Goal: Task Accomplishment & Management: Use online tool/utility

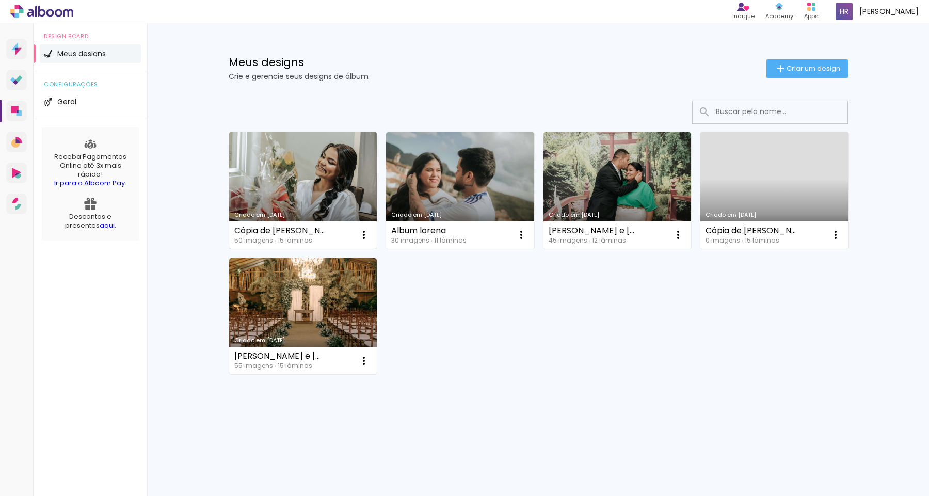
click at [330, 180] on link "Criado em [DATE]" at bounding box center [303, 190] width 148 height 117
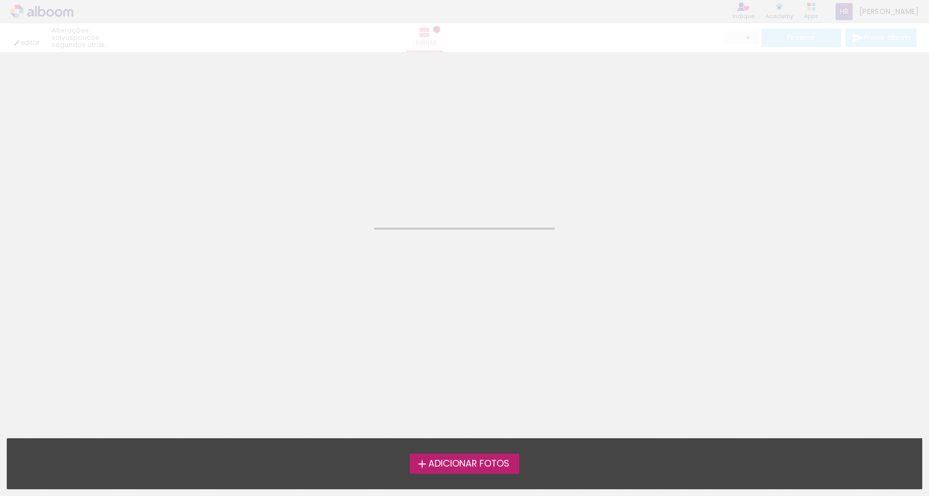
click at [330, 180] on neon-animated-pages "Confirmar Cancelar" at bounding box center [464, 274] width 929 height 444
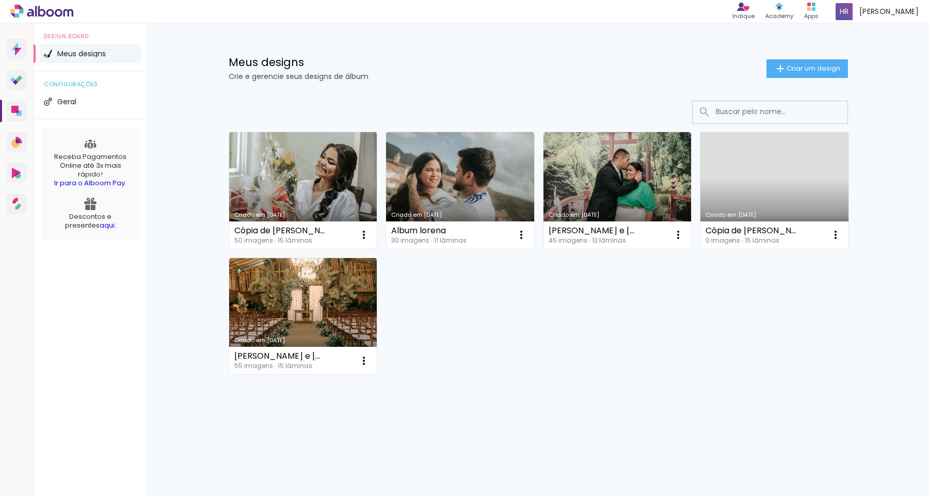
click at [265, 185] on link "Criado em [DATE]" at bounding box center [303, 190] width 148 height 117
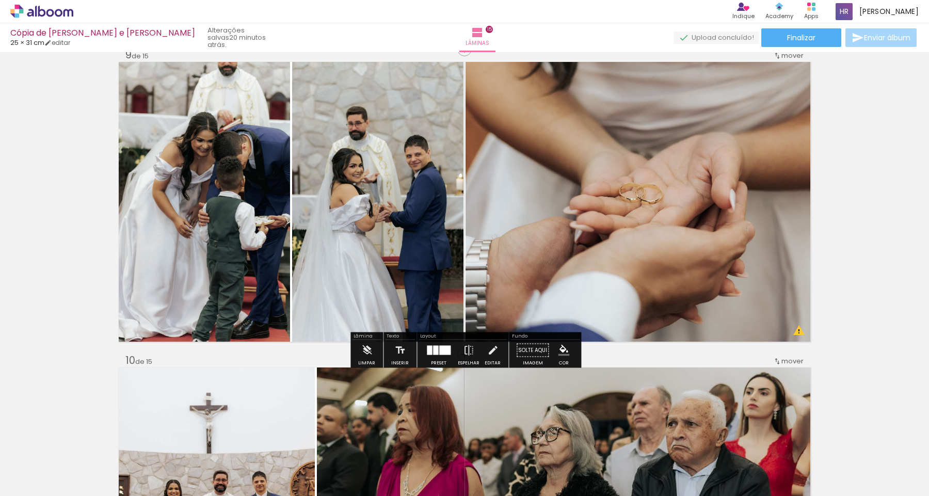
scroll to position [2480, 0]
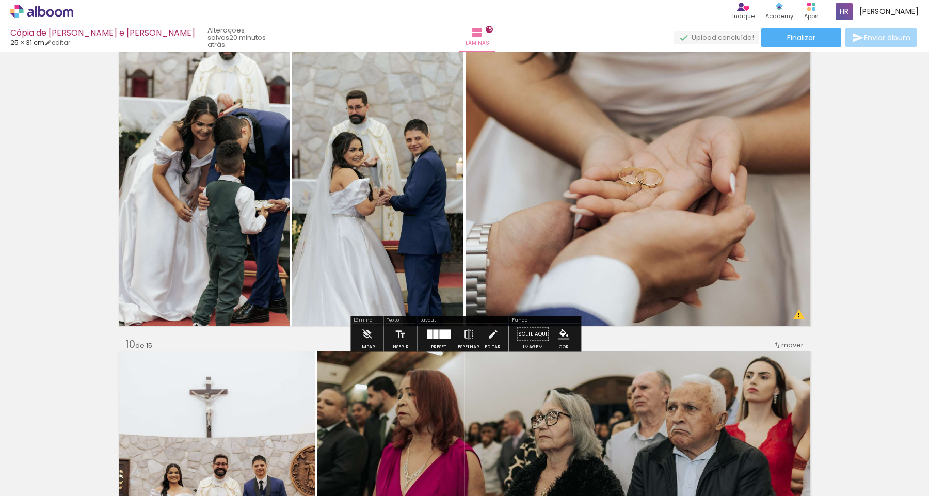
click at [701, 246] on quentale-photo at bounding box center [637, 186] width 345 height 280
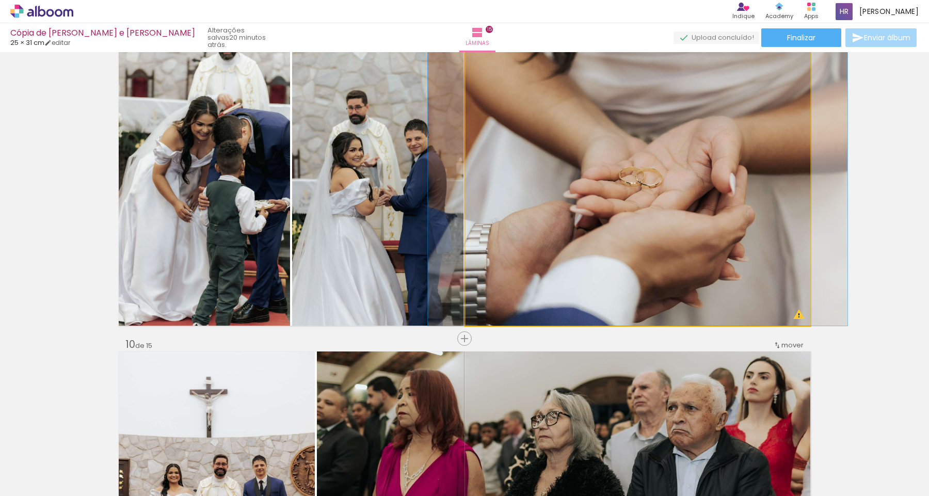
click at [701, 246] on quentale-photo at bounding box center [637, 186] width 345 height 280
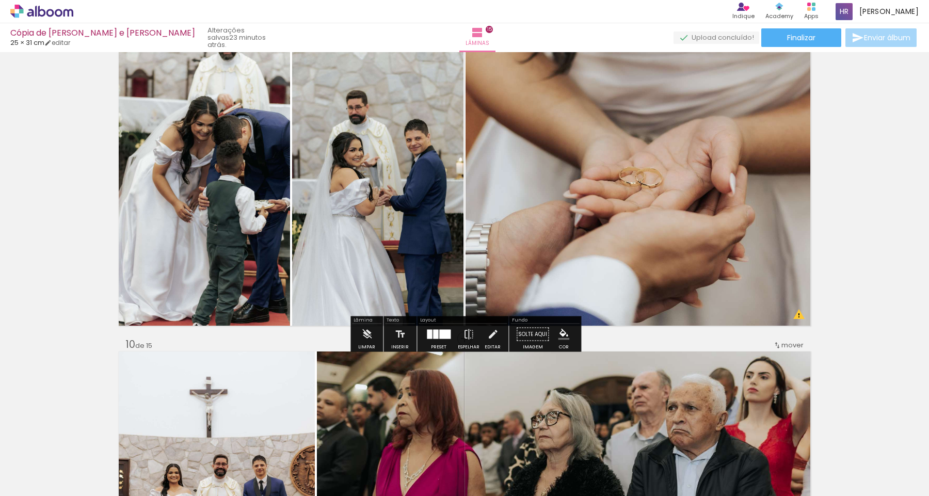
click at [654, 168] on quentale-photo at bounding box center [637, 186] width 345 height 280
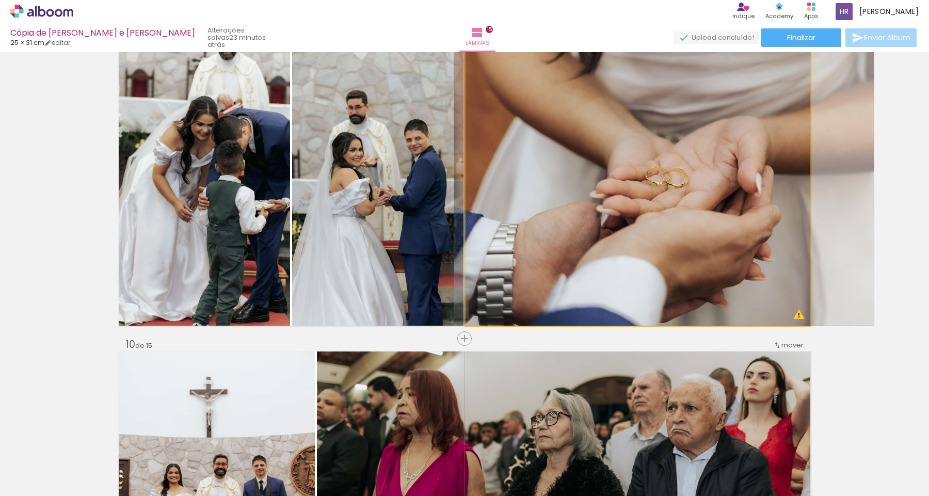
drag, startPoint x: 654, startPoint y: 168, endPoint x: 680, endPoint y: 232, distance: 69.2
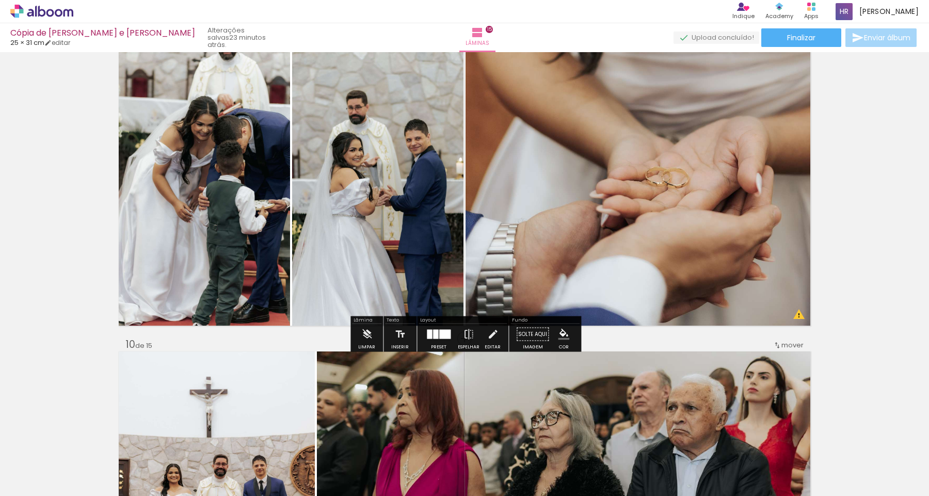
scroll to position [2477, 0]
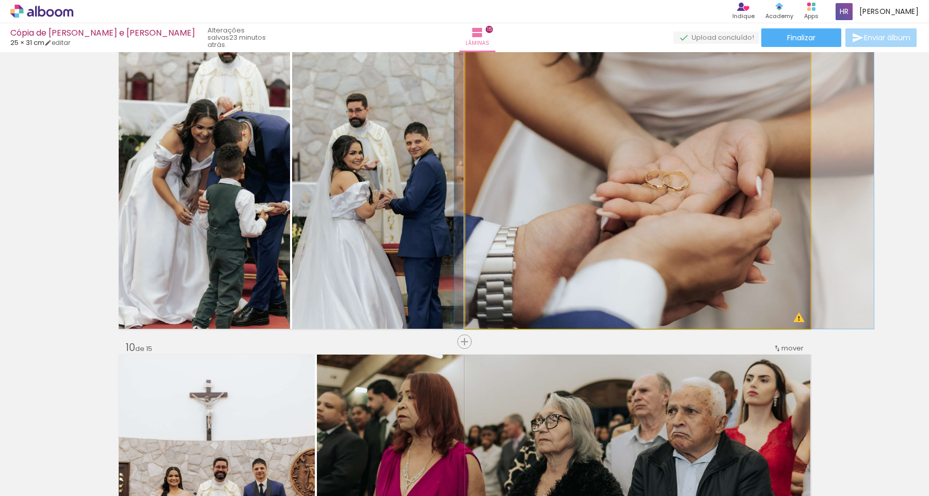
drag, startPoint x: 490, startPoint y: 55, endPoint x: 465, endPoint y: 67, distance: 27.7
type paper-slider "100"
click at [465, 67] on quentale-photo at bounding box center [637, 189] width 345 height 280
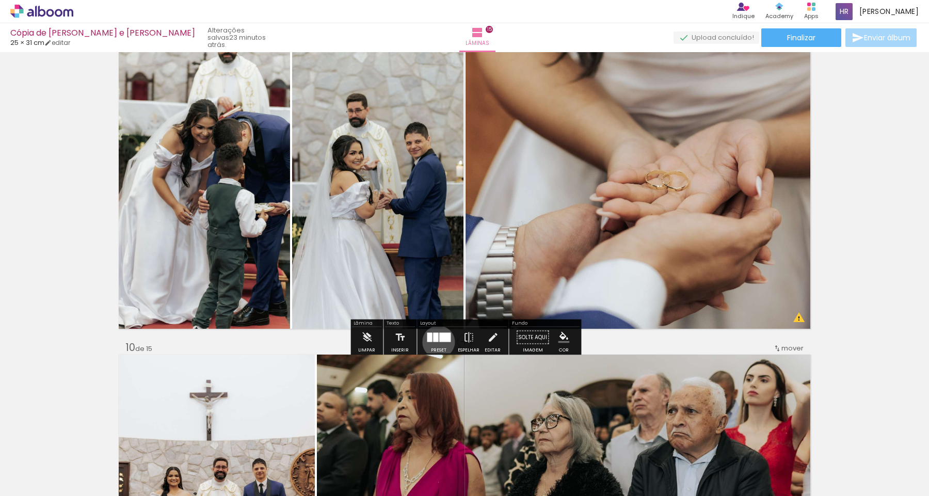
click at [436, 342] on quentale-layouter at bounding box center [439, 337] width 24 height 9
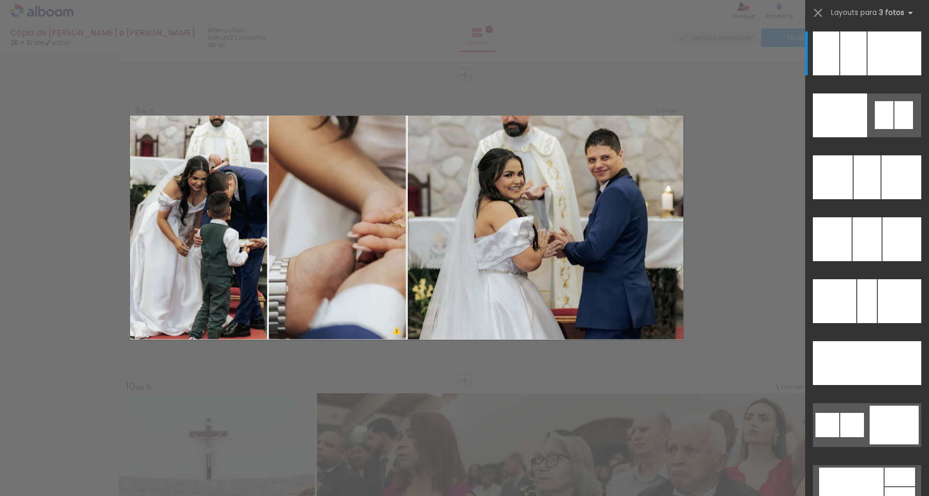
scroll to position [2424, 0]
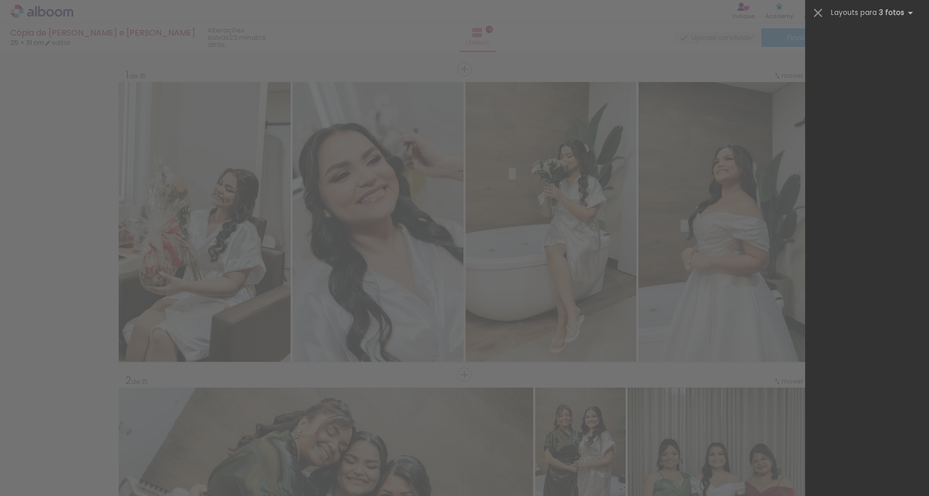
scroll to position [10465, 0]
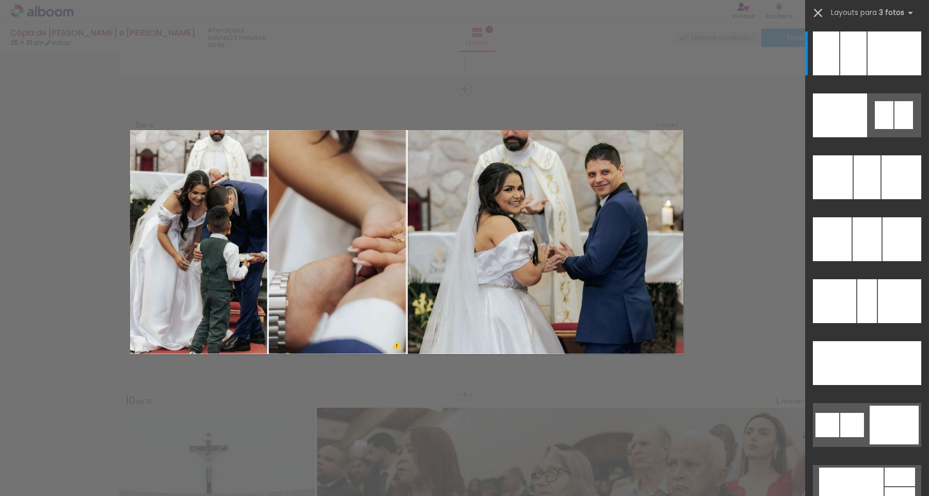
click at [820, 15] on iron-icon at bounding box center [818, 13] width 14 height 14
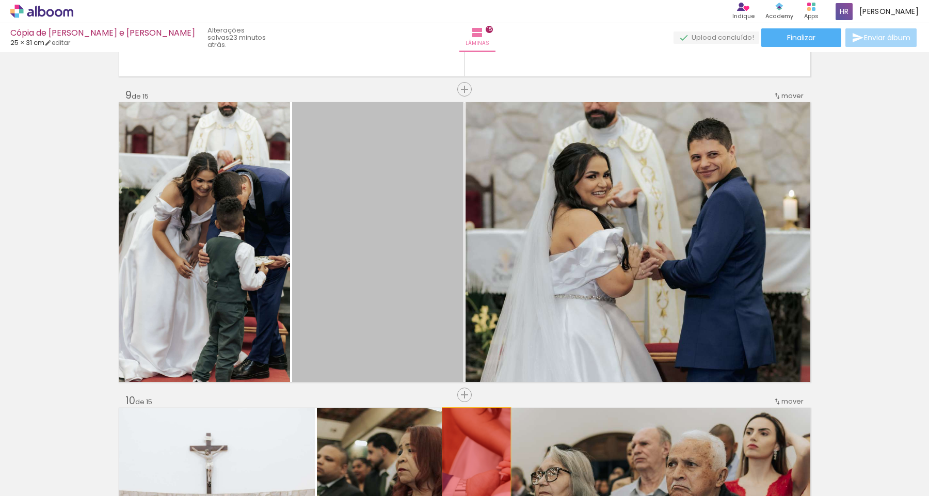
drag, startPoint x: 399, startPoint y: 173, endPoint x: 476, endPoint y: 463, distance: 300.2
click at [476, 463] on quentale-workspace at bounding box center [464, 248] width 929 height 496
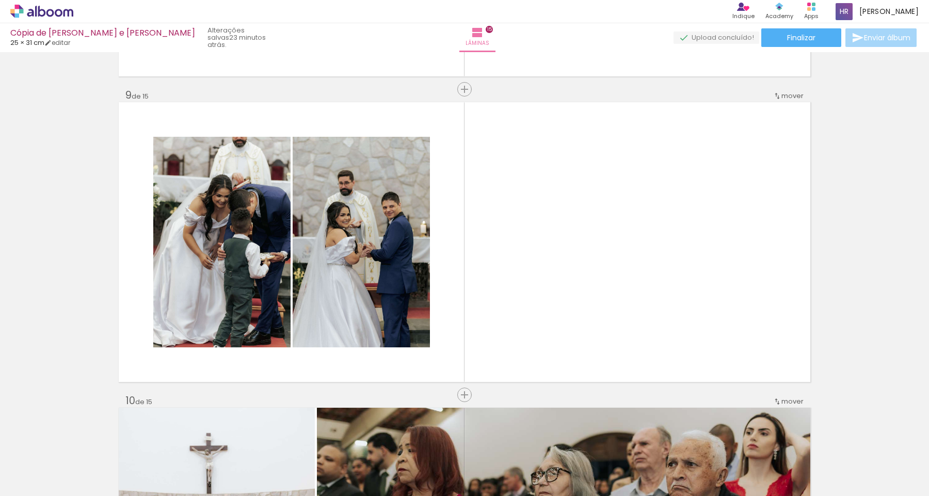
scroll to position [0, 1485]
click at [276, 442] on iron-icon at bounding box center [272, 440] width 11 height 11
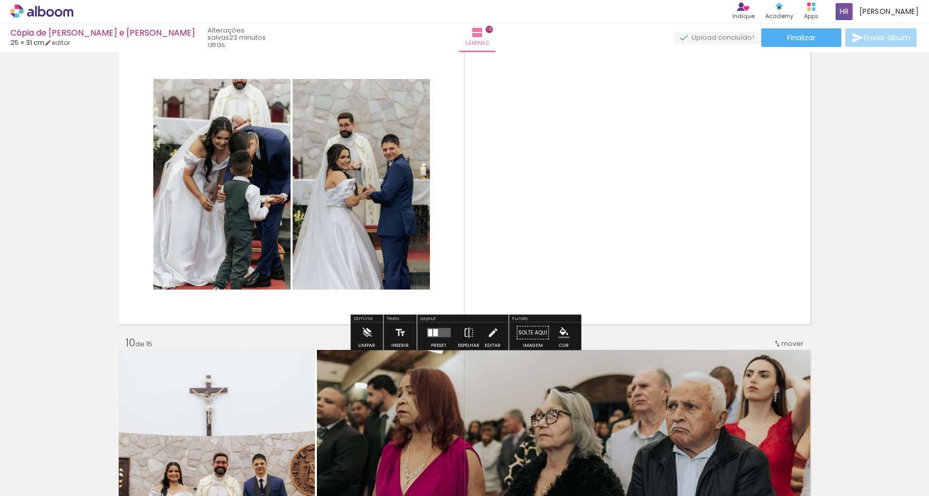
scroll to position [2498, 0]
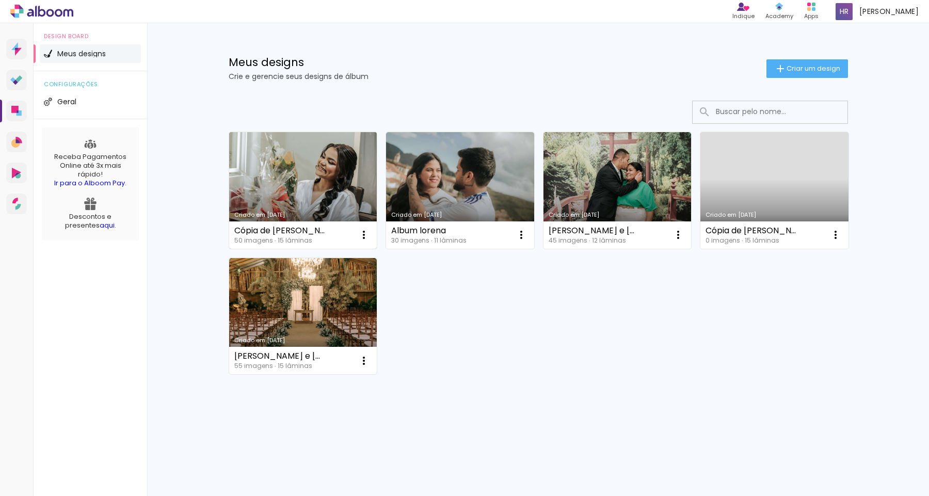
click at [310, 202] on link "Criado em [DATE]" at bounding box center [303, 190] width 148 height 117
